Goal: Information Seeking & Learning: Learn about a topic

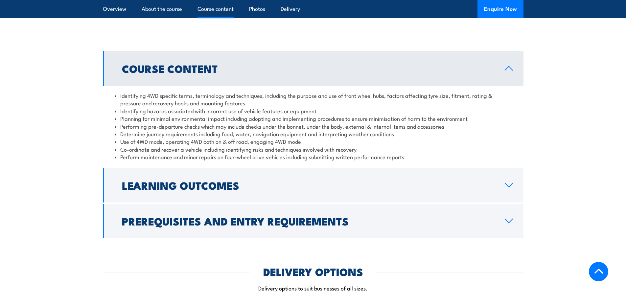
scroll to position [559, 0]
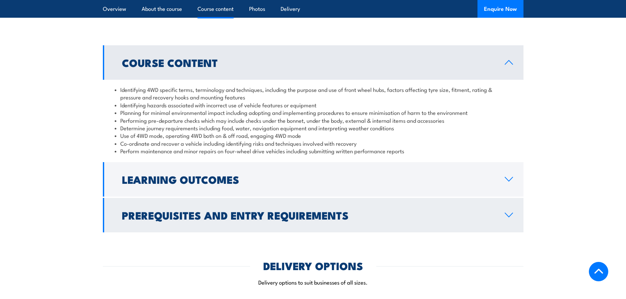
click at [504, 214] on link "Prerequisites and Entry Requirements" at bounding box center [313, 215] width 421 height 35
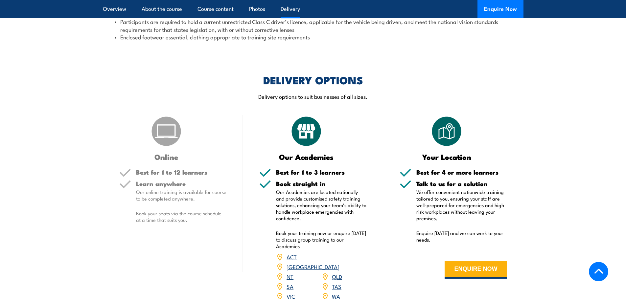
scroll to position [789, 0]
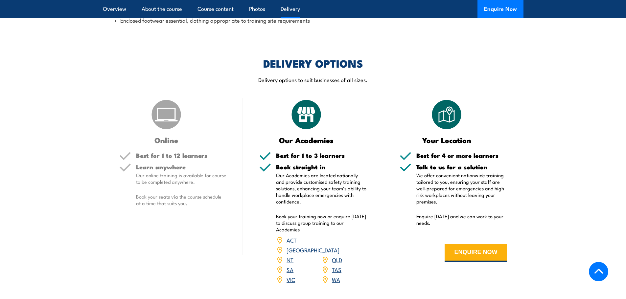
click at [291, 276] on link "VIC" at bounding box center [291, 280] width 9 height 8
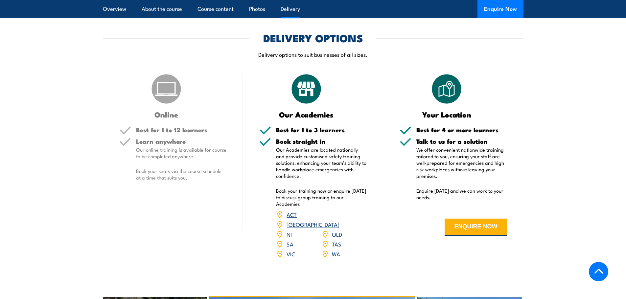
scroll to position [789, 0]
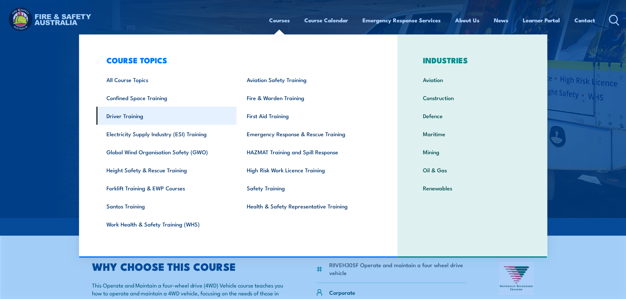
click at [118, 116] on link "Driver Training" at bounding box center [166, 116] width 140 height 18
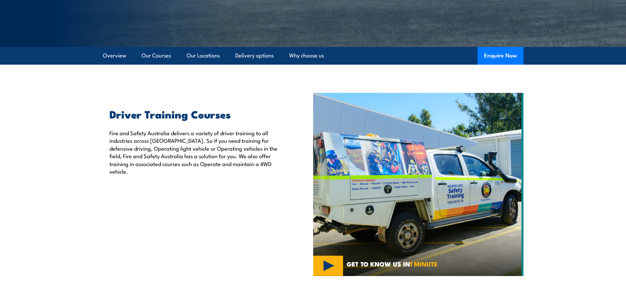
scroll to position [197, 0]
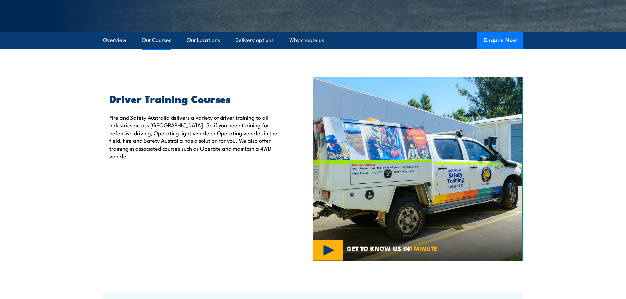
click at [151, 40] on link "Our Courses" at bounding box center [157, 40] width 30 height 17
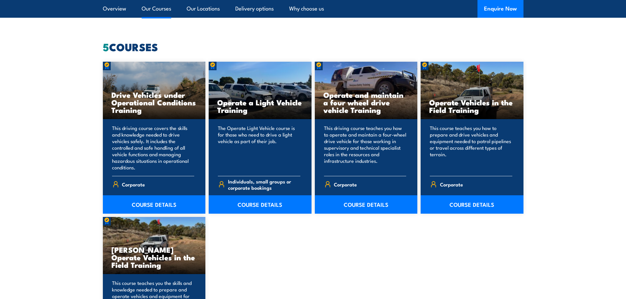
scroll to position [565, 0]
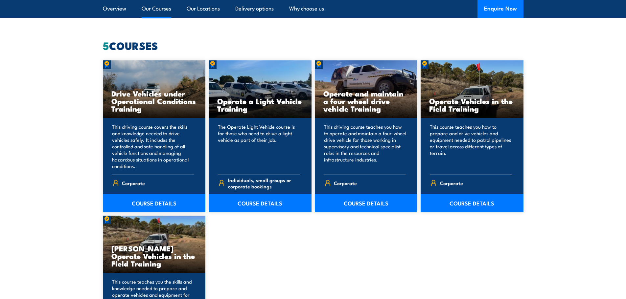
click at [468, 205] on link "COURSE DETAILS" at bounding box center [472, 203] width 103 height 18
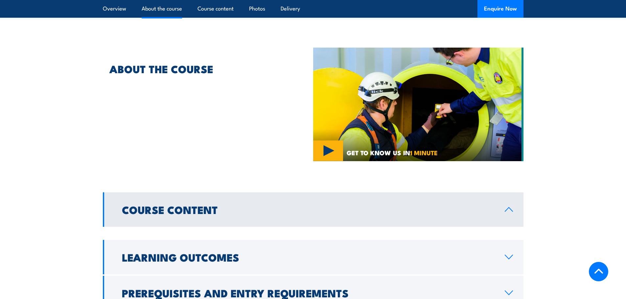
scroll to position [427, 0]
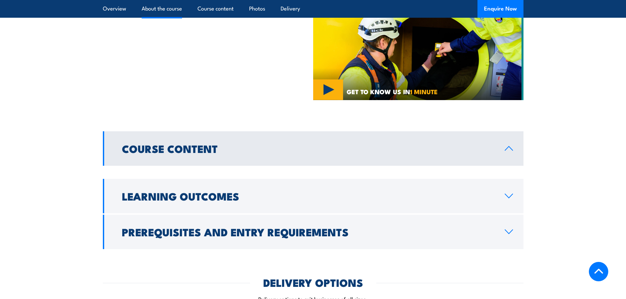
click at [509, 148] on icon at bounding box center [509, 148] width 9 height 5
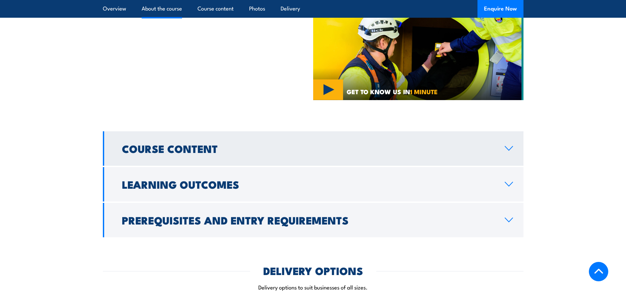
click at [509, 148] on icon at bounding box center [509, 148] width 9 height 5
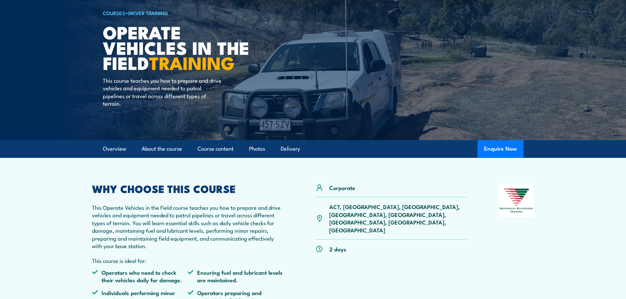
scroll to position [0, 0]
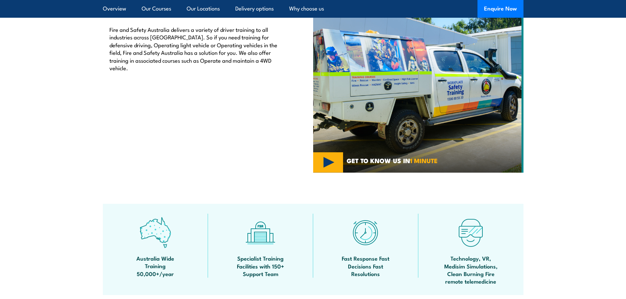
scroll to position [239, 0]
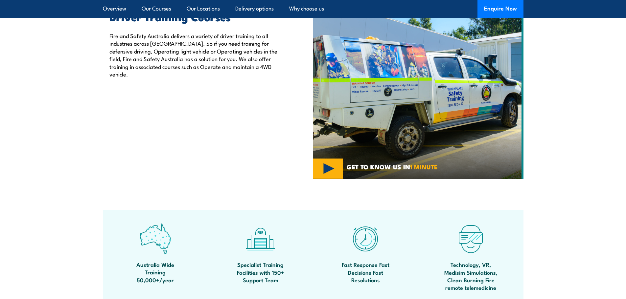
scroll to position [238, 0]
